Goal: Task Accomplishment & Management: Manage account settings

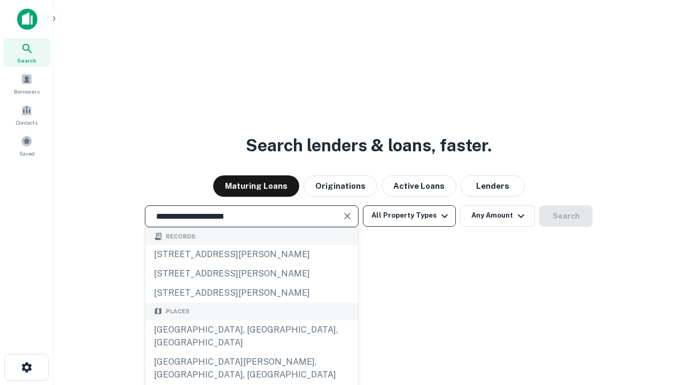
click at [251, 352] on div "Santa Monica, CA, USA" at bounding box center [251, 336] width 213 height 32
type input "**********"
click at [409, 215] on button "All Property Types" at bounding box center [409, 215] width 93 height 21
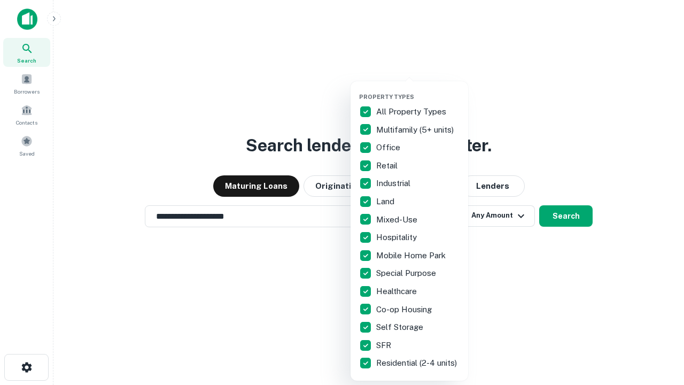
click at [418, 90] on button "button" at bounding box center [418, 90] width 118 height 1
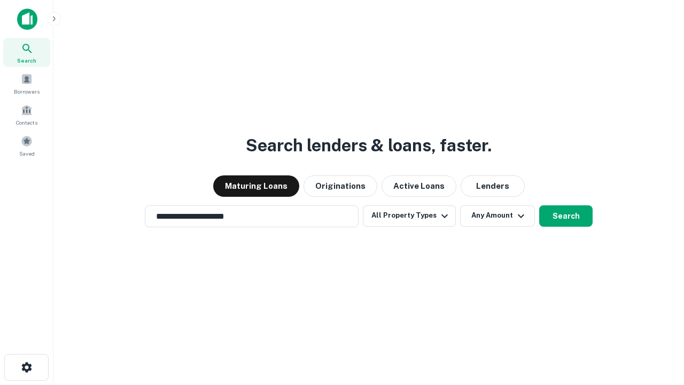
scroll to position [6, 129]
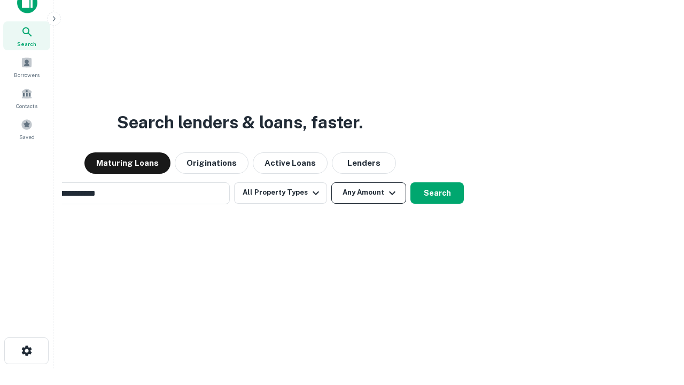
click at [331, 182] on button "Any Amount" at bounding box center [368, 192] width 75 height 21
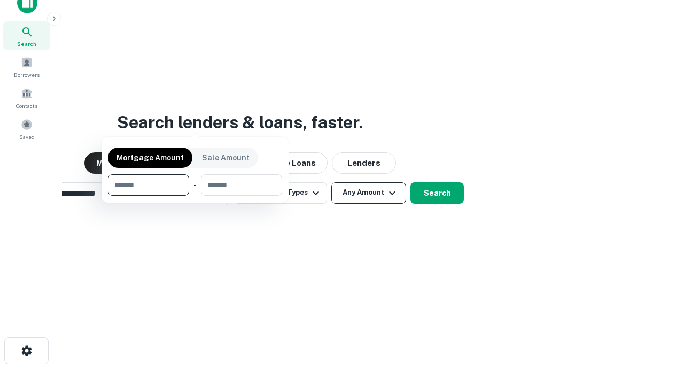
scroll to position [17, 0]
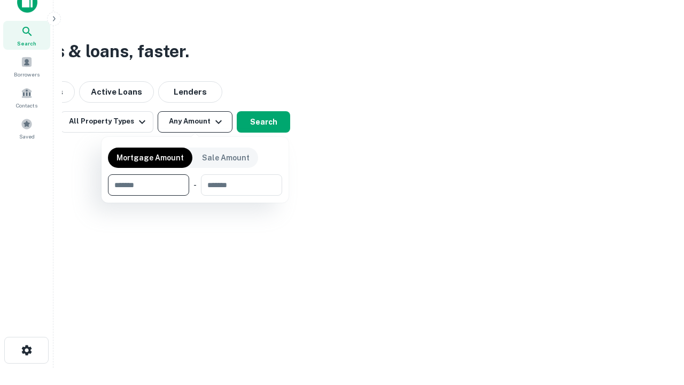
type input "*******"
click at [195, 196] on button "button" at bounding box center [195, 196] width 174 height 1
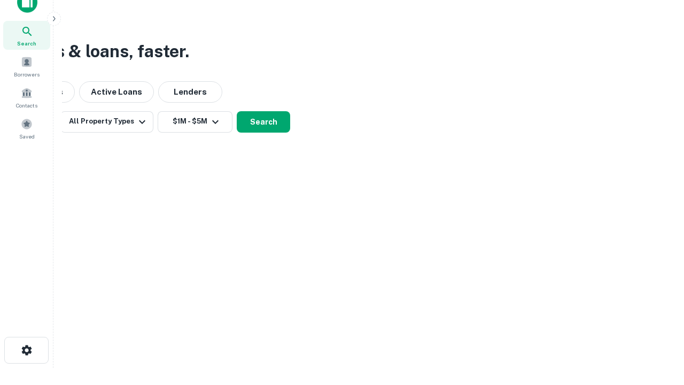
scroll to position [6, 197]
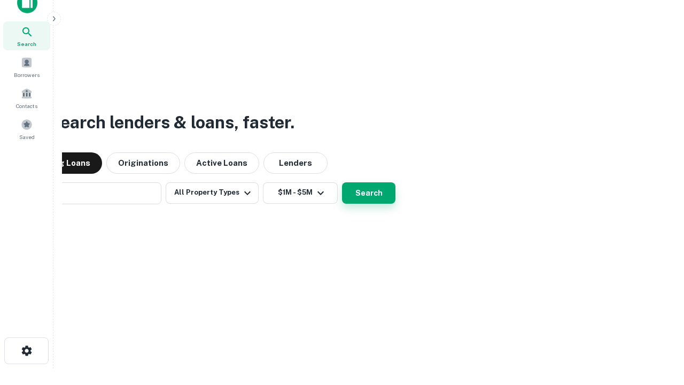
click at [342, 182] on button "Search" at bounding box center [368, 192] width 53 height 21
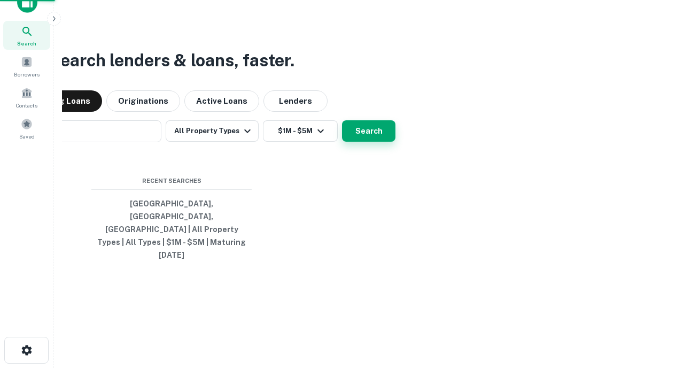
scroll to position [28, 302]
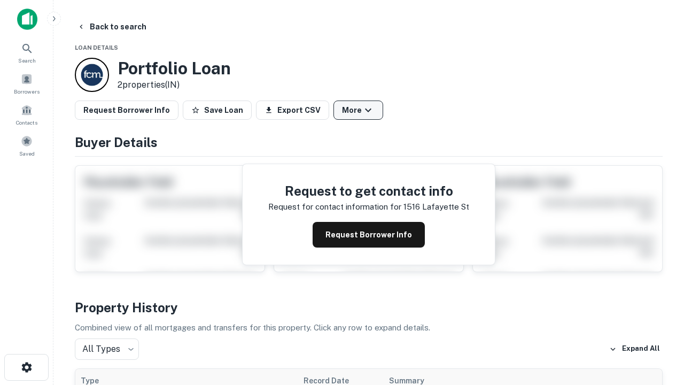
click at [358, 110] on button "More" at bounding box center [358, 109] width 50 height 19
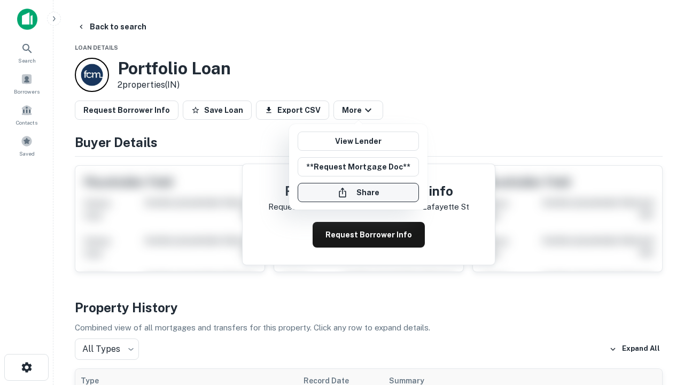
click at [358, 192] on button "Share" at bounding box center [358, 192] width 121 height 19
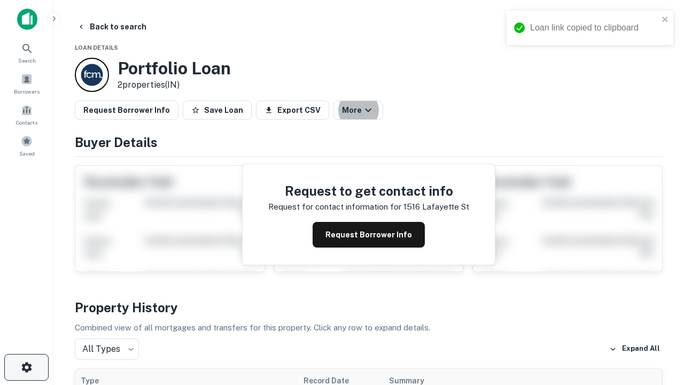
click at [26, 367] on icon "button" at bounding box center [26, 367] width 13 height 13
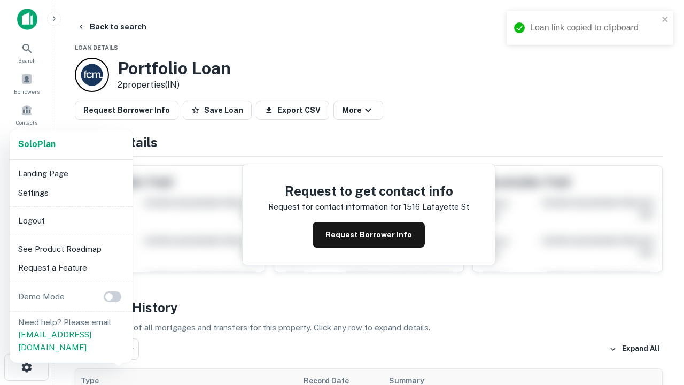
click at [71, 220] on li "Logout" at bounding box center [71, 220] width 114 height 19
